Goal: Task Accomplishment & Management: Complete application form

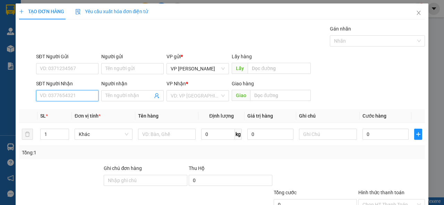
click at [62, 97] on input "SĐT Người Nhận" at bounding box center [67, 95] width 62 height 11
click at [60, 106] on div "0932670830 - đông" at bounding box center [66, 109] width 53 height 8
type input "0932670830"
type input "đông"
type input "0932670830"
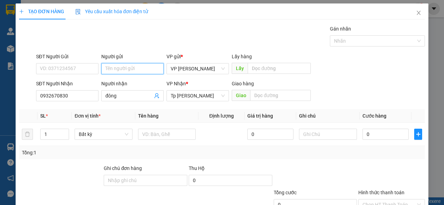
click at [109, 66] on input "Người gửi" at bounding box center [132, 68] width 62 height 11
click at [78, 67] on input "SĐT Người Gửi" at bounding box center [67, 68] width 62 height 11
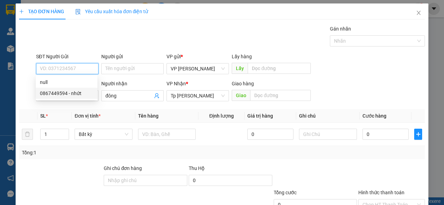
click at [61, 91] on div "0867449594 - nhứt" at bounding box center [66, 93] width 53 height 8
type input "0867449594"
type input "nhứt"
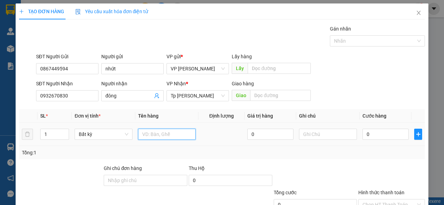
click at [162, 134] on input "text" at bounding box center [167, 134] width 58 height 11
type input "1 bao xanh quần áo"
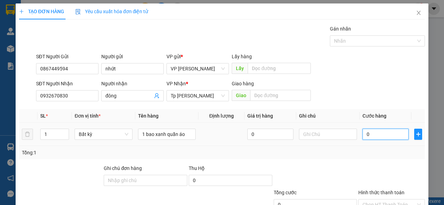
click at [367, 137] on input "0" at bounding box center [385, 134] width 46 height 11
type input "8"
type input "80"
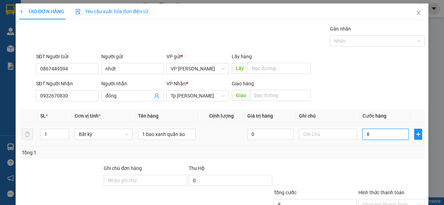
type input "80"
type input "80.000"
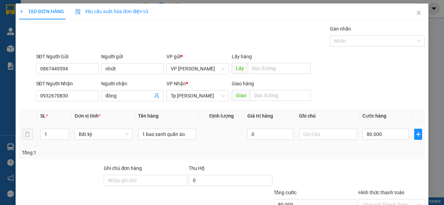
click at [388, 143] on td "80.000" at bounding box center [385, 134] width 52 height 23
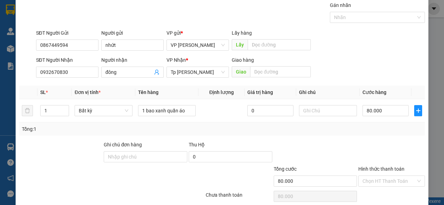
scroll to position [51, 0]
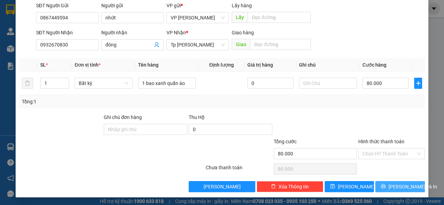
click at [389, 186] on button "[PERSON_NAME] và In" at bounding box center [400, 186] width 50 height 11
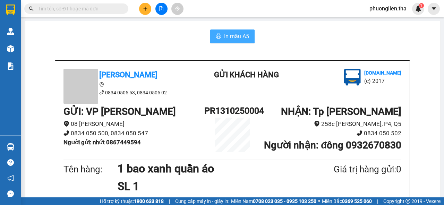
click at [229, 35] on span "In mẫu A5" at bounding box center [236, 36] width 25 height 9
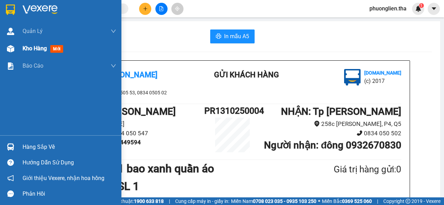
click at [40, 50] on span "Kho hàng" at bounding box center [35, 48] width 24 height 7
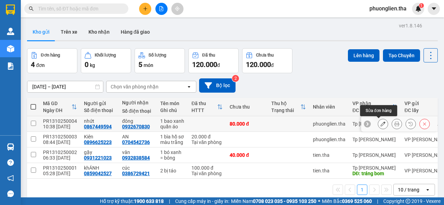
click at [381, 125] on button at bounding box center [383, 124] width 10 height 12
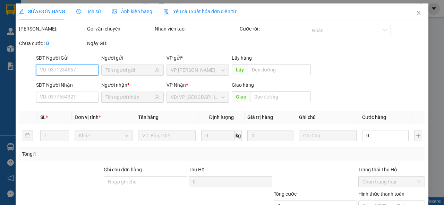
type input "0867449594"
type input "0932670830"
type input "80.000"
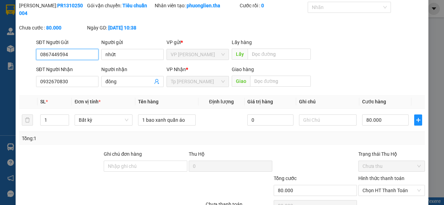
scroll to position [55, 0]
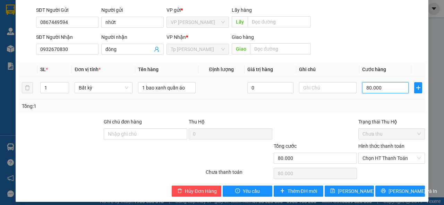
click at [365, 87] on input "80.000" at bounding box center [385, 87] width 46 height 11
type input "7"
type input "70"
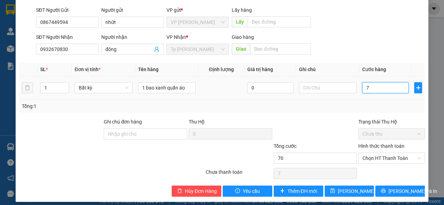
type input "70"
type input "70.000"
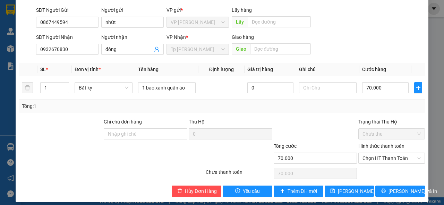
click at [362, 103] on div "Tổng: 1" at bounding box center [222, 106] width 400 height 8
click at [402, 189] on span "[PERSON_NAME] và In" at bounding box center [412, 191] width 49 height 8
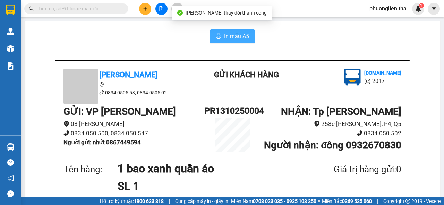
click at [225, 38] on span "In mẫu A5" at bounding box center [236, 36] width 25 height 9
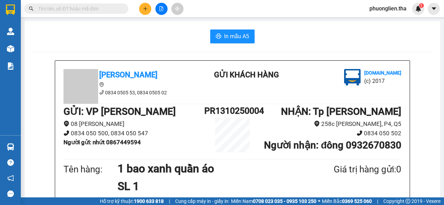
click at [118, 8] on input "text" at bounding box center [79, 9] width 82 height 8
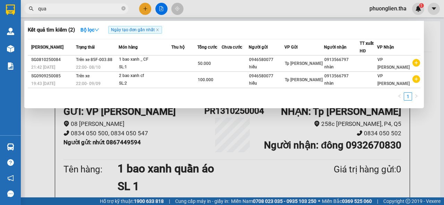
type input "quan"
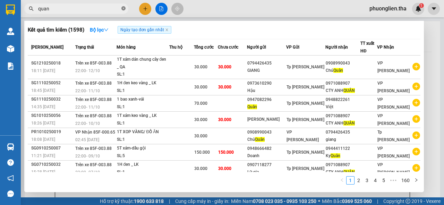
click at [123, 8] on icon "close-circle" at bounding box center [123, 8] width 4 height 4
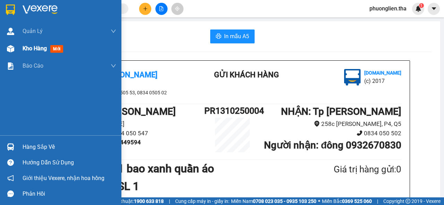
click at [24, 48] on span "Kho hàng" at bounding box center [35, 48] width 24 height 7
